Goal: Communication & Community: Participate in discussion

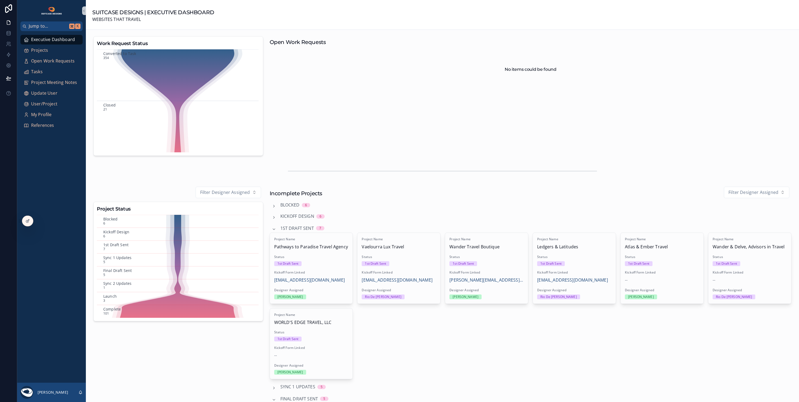
drag, startPoint x: 354, startPoint y: 223, endPoint x: 129, endPoint y: 245, distance: 225.7
click at [129, 245] on div "Work Request Status Converted to Task 354 Closed 21 Open Work Requests No items…" at bounding box center [442, 364] width 713 height 669
click at [483, 37] on div "Open Work Requests" at bounding box center [531, 41] width 522 height 10
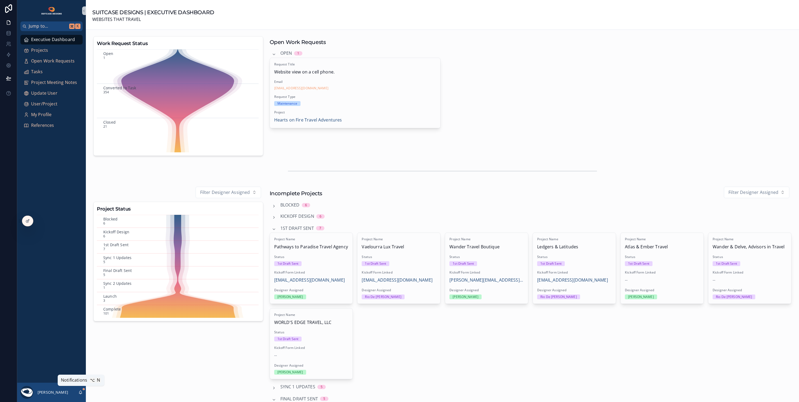
click at [82, 392] on icon "scrollable content" at bounding box center [80, 392] width 4 height 4
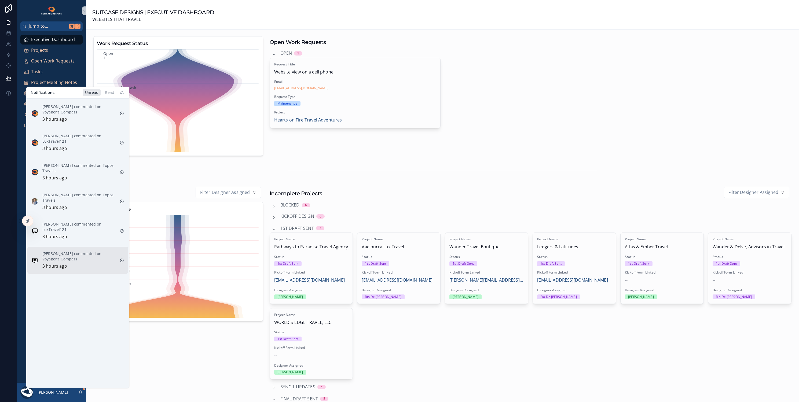
click at [87, 251] on p "Sandra Cryer commented on Voyager's Compass" at bounding box center [78, 256] width 73 height 11
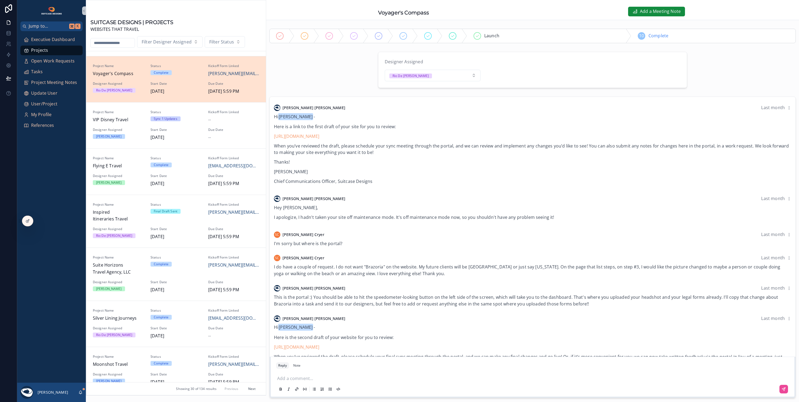
scroll to position [520, 0]
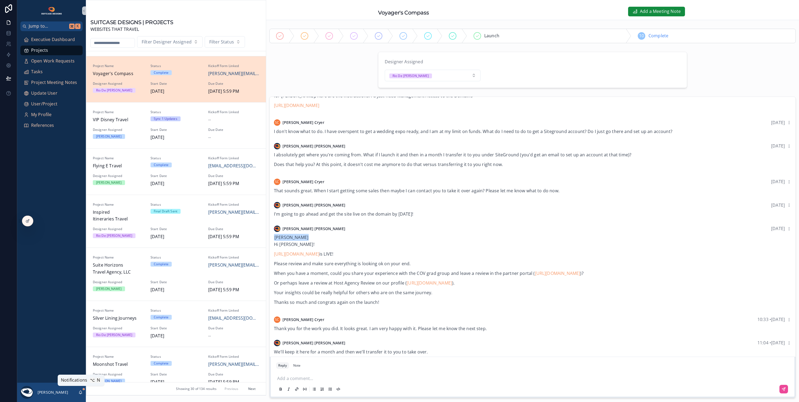
click at [79, 392] on icon "scrollable content" at bounding box center [80, 392] width 4 height 4
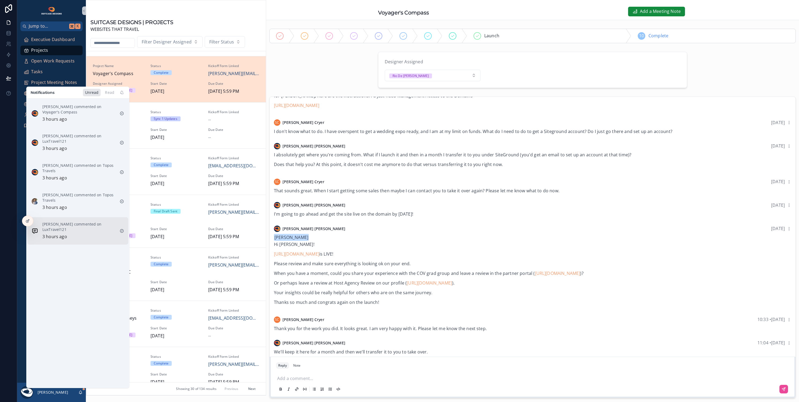
click at [79, 232] on div "Dustin A. Slead commented on LuxTravel121 3 hours ago" at bounding box center [78, 231] width 73 height 19
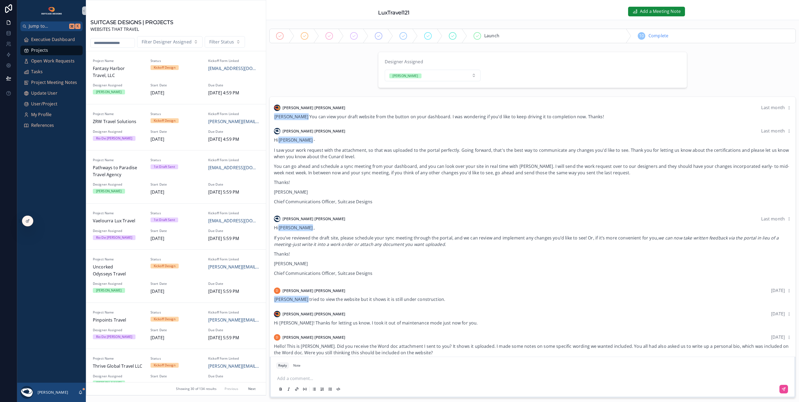
scroll to position [558, 0]
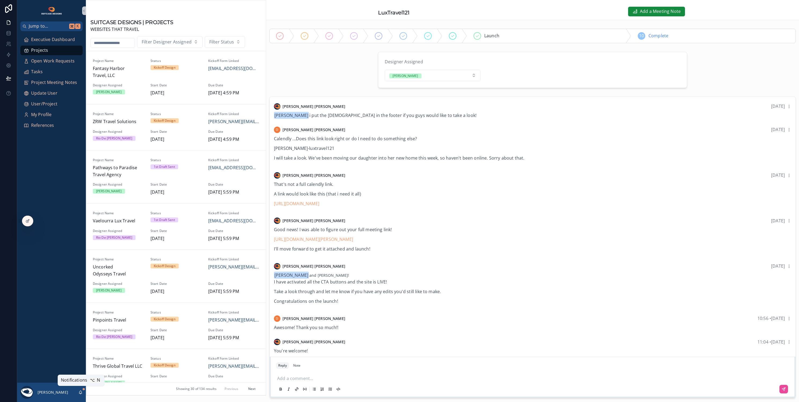
click at [80, 393] on icon "scrollable content" at bounding box center [80, 392] width 4 height 4
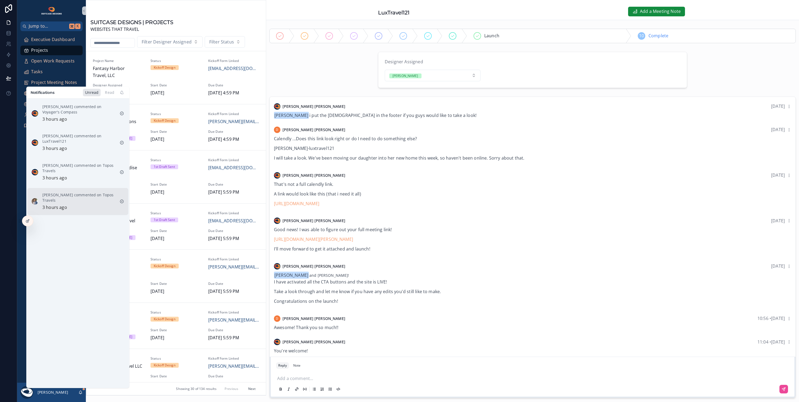
click at [76, 200] on p "Shannon Sharon commented on Topos Travels" at bounding box center [78, 197] width 73 height 11
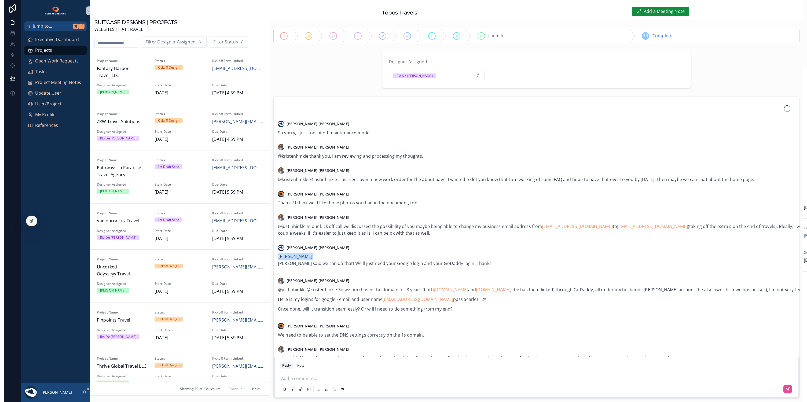
scroll to position [433, 0]
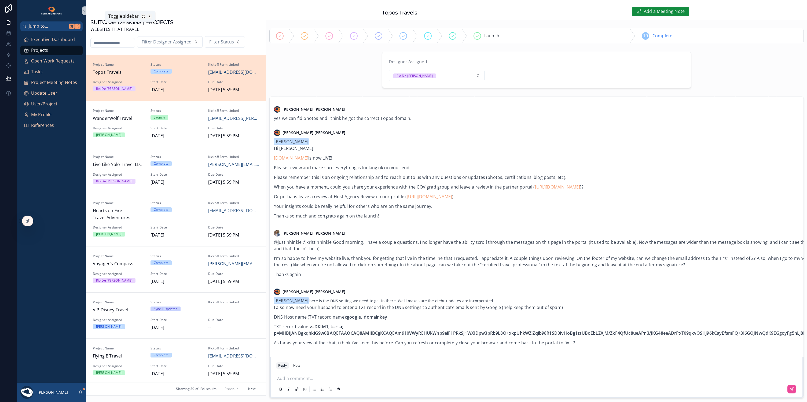
click at [84, 10] on icon "scrollable content" at bounding box center [83, 11] width 1 height 2
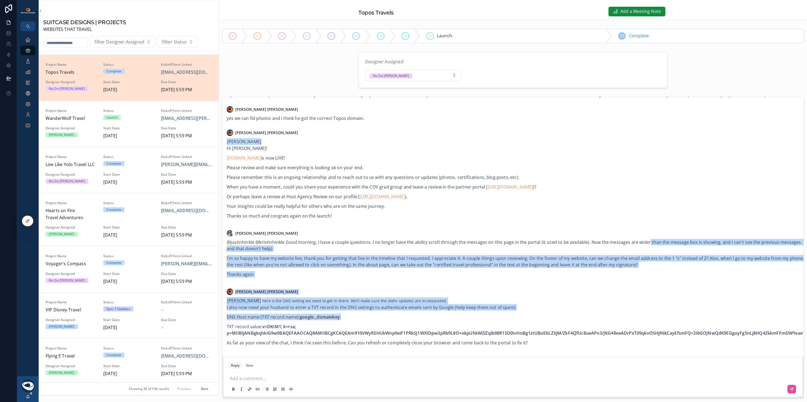
drag, startPoint x: 658, startPoint y: 239, endPoint x: 744, endPoint y: 322, distance: 118.7
click at [665, 265] on p "I'm so happy to have my website live, thank you for getting that live in the ti…" at bounding box center [736, 261] width 1018 height 13
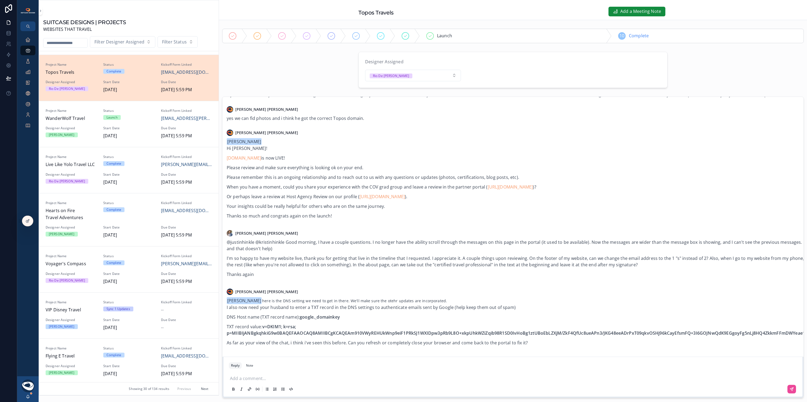
click at [29, 394] on div "[PERSON_NAME]" at bounding box center [27, 389] width 21 height 26
click at [29, 396] on icon "scrollable content" at bounding box center [28, 396] width 3 height 2
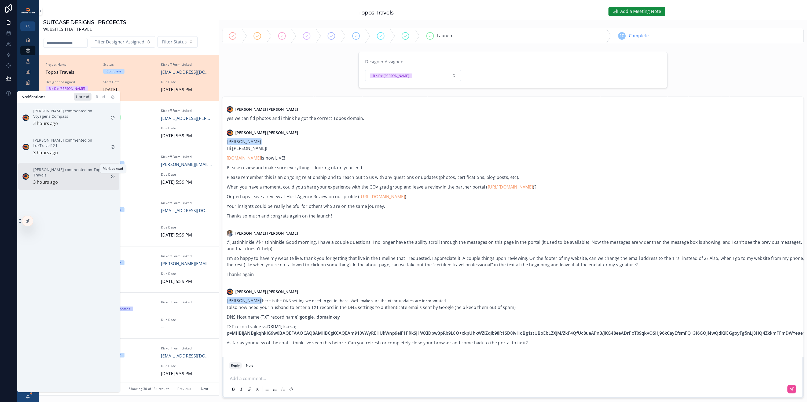
click at [113, 175] on icon "scrollable content" at bounding box center [112, 176] width 4 height 4
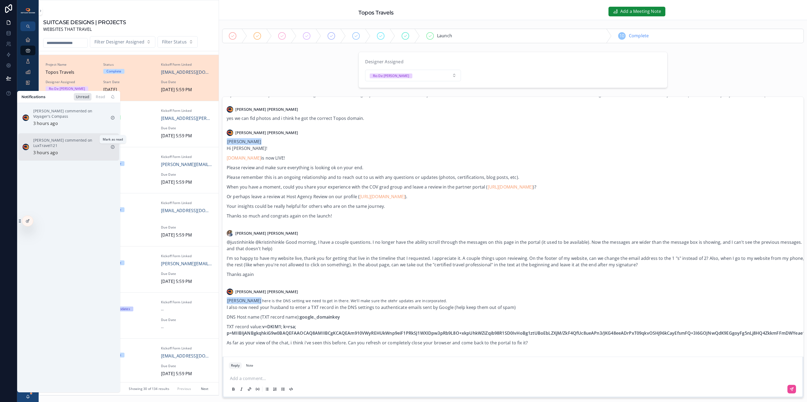
click at [114, 146] on icon "scrollable content" at bounding box center [112, 146] width 3 height 3
click at [114, 118] on icon "scrollable content" at bounding box center [112, 118] width 4 height 4
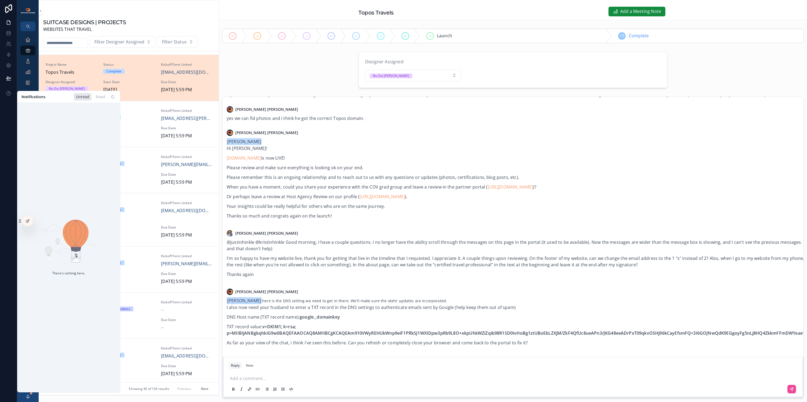
click at [265, 81] on div "Designer Assigned Rio De Leon" at bounding box center [513, 70] width 588 height 40
